Goal: Task Accomplishment & Management: Complete application form

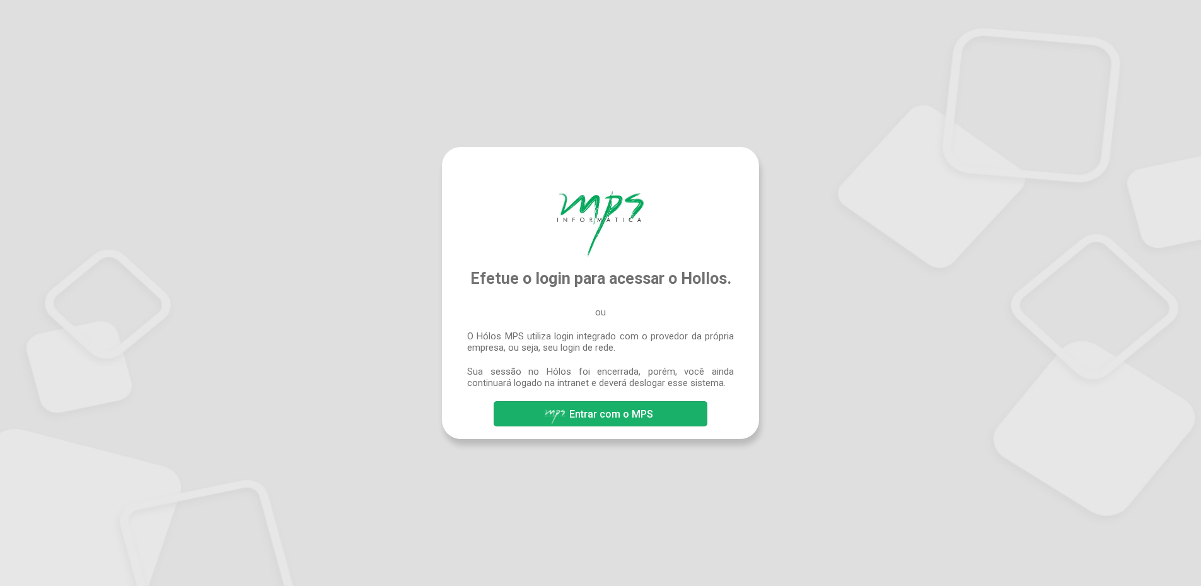
click at [580, 416] on font "Entrar com o MPS" at bounding box center [611, 414] width 84 height 12
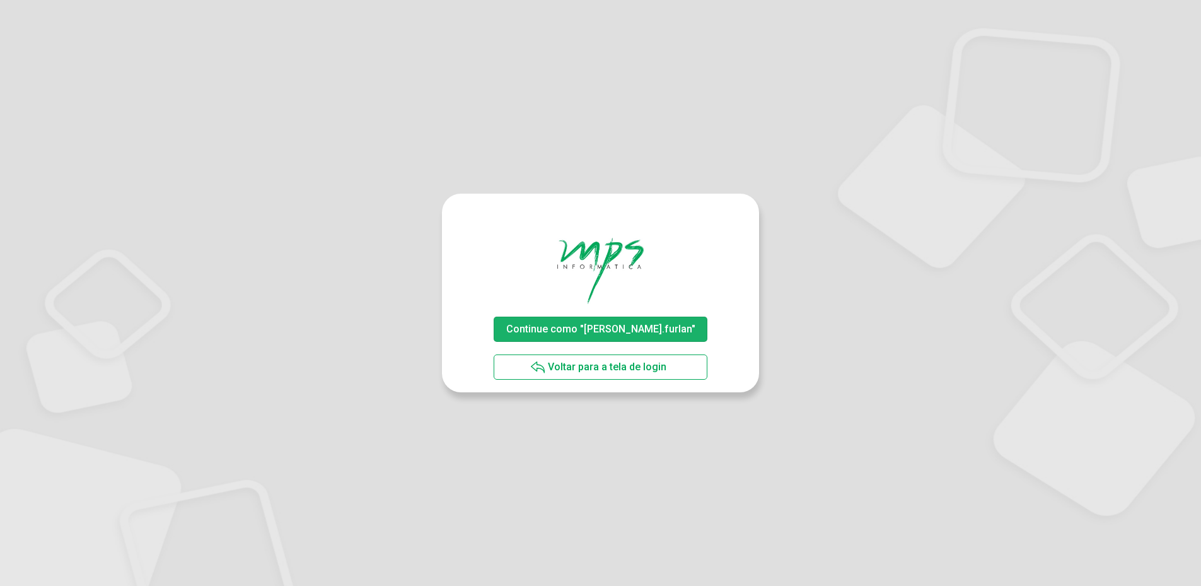
click at [644, 322] on span "Continue como "luiz.furlan"" at bounding box center [600, 329] width 195 height 22
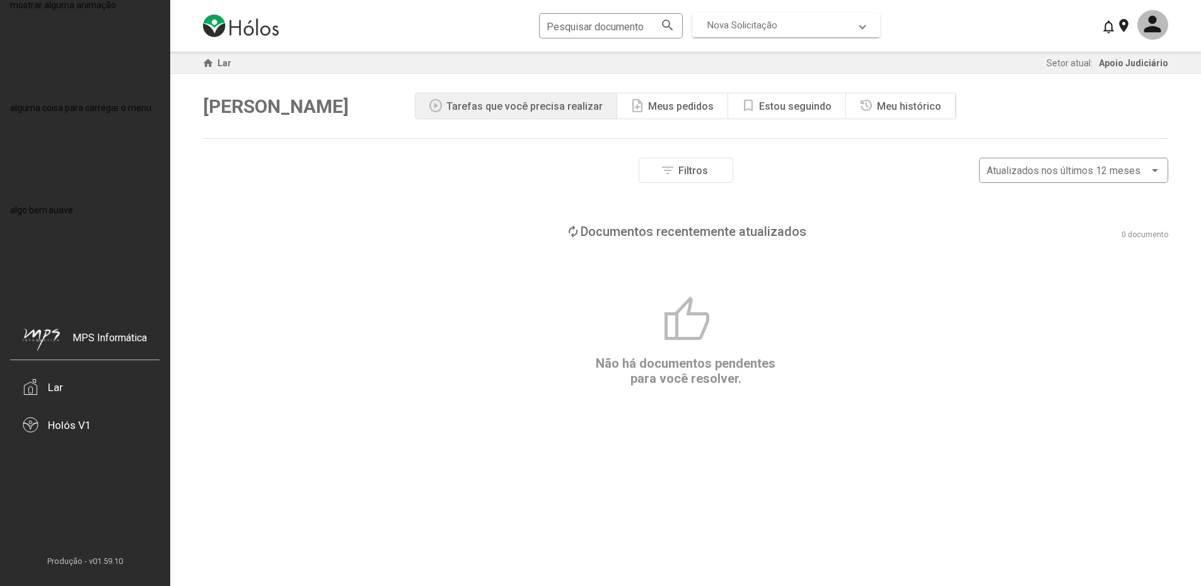
click at [768, 18] on mat-expansion-panel-header "Nova Solicitação" at bounding box center [786, 25] width 188 height 24
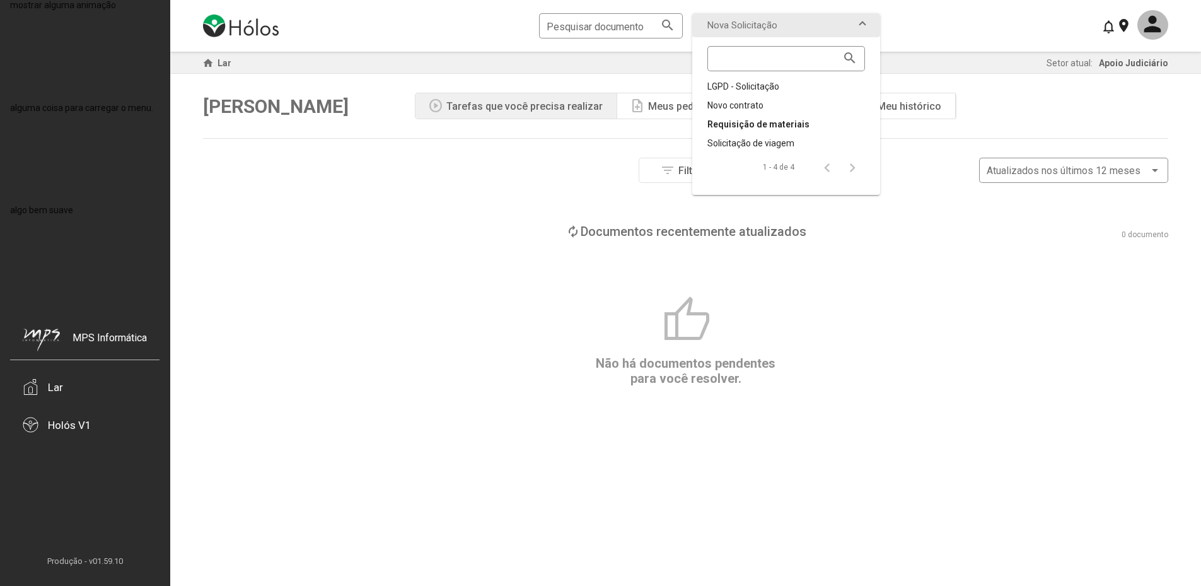
click at [758, 120] on font "Requisição de materiais" at bounding box center [758, 124] width 102 height 10
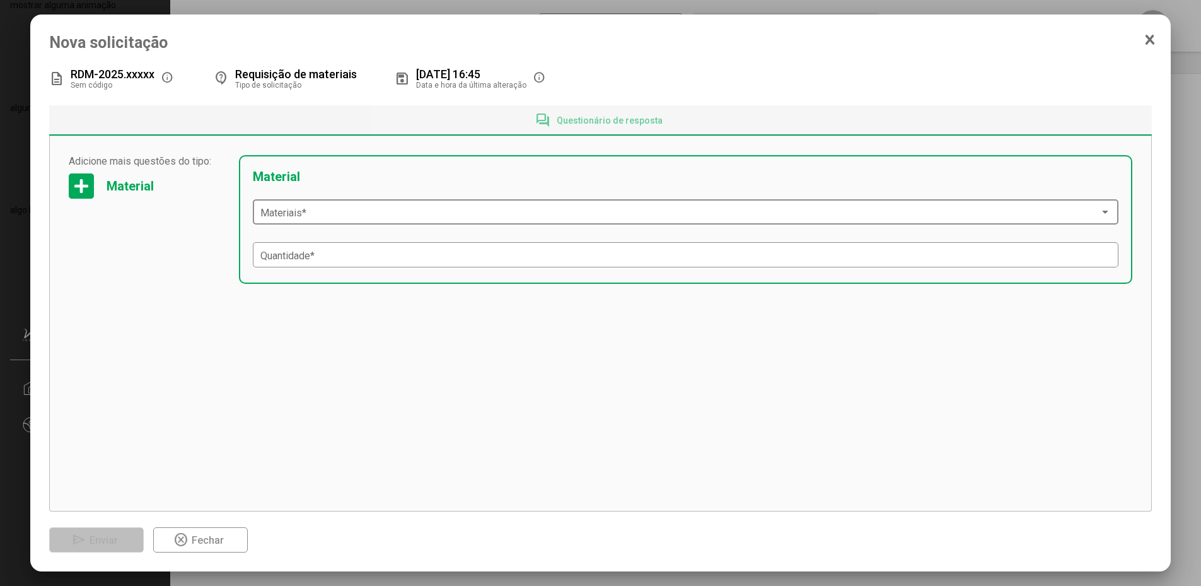
click at [439, 215] on span at bounding box center [680, 212] width 840 height 11
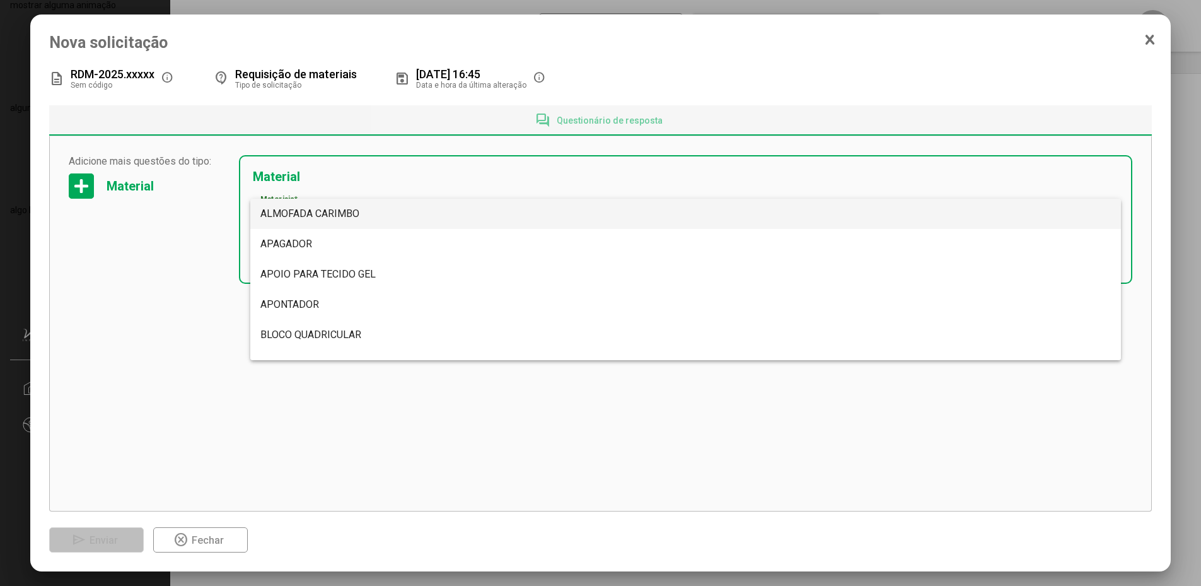
scroll to position [3621, 0]
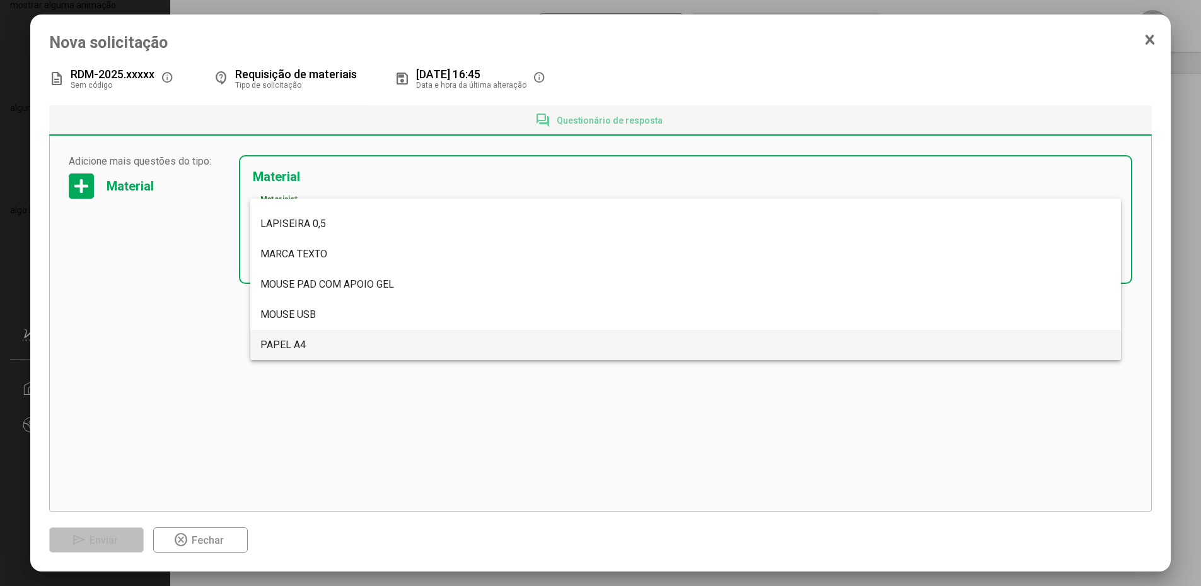
click at [370, 340] on span "PAPEL A4" at bounding box center [685, 345] width 851 height 30
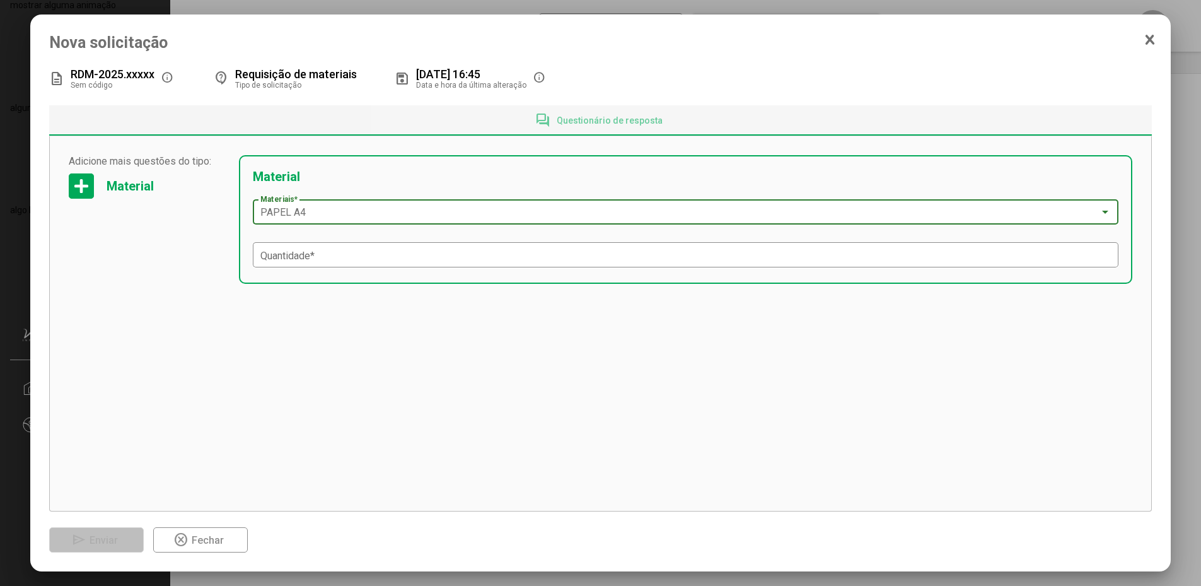
click at [481, 269] on mat-form-field "Quantidade *" at bounding box center [686, 255] width 866 height 30
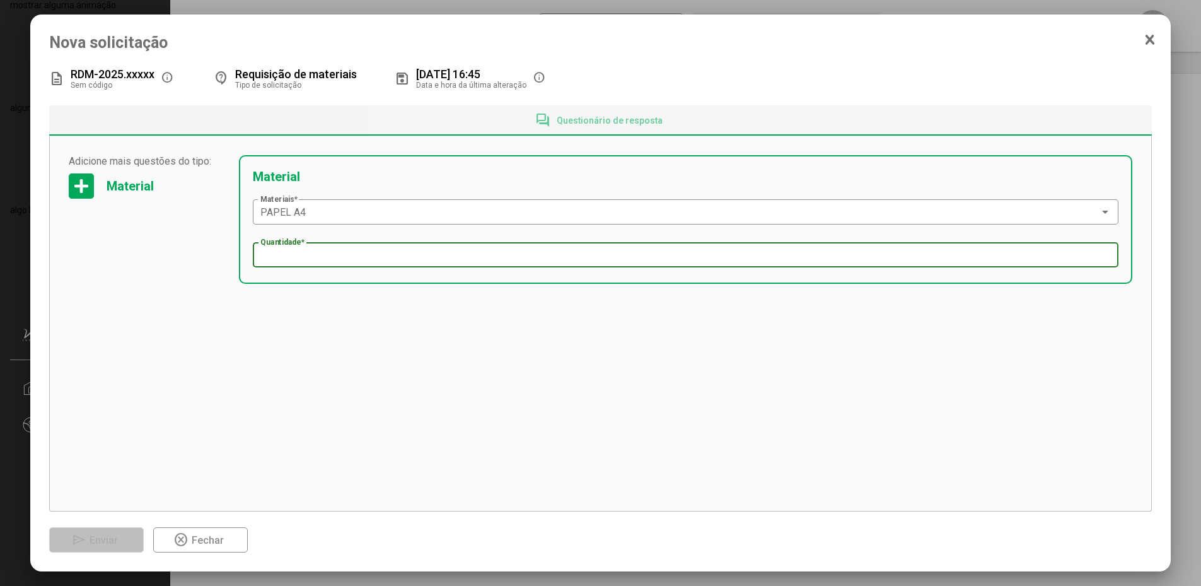
click at [481, 261] on input "Quantidade *" at bounding box center [685, 255] width 851 height 11
type input "*"
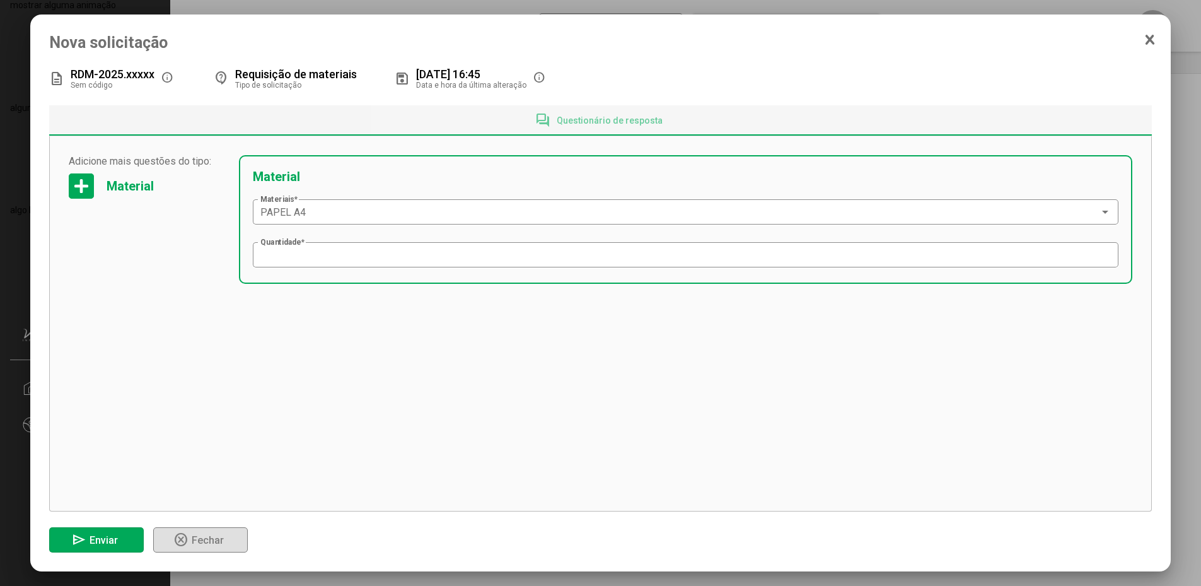
click at [118, 541] on span "send Enviar" at bounding box center [96, 539] width 50 height 22
